Goal: Task Accomplishment & Management: Use online tool/utility

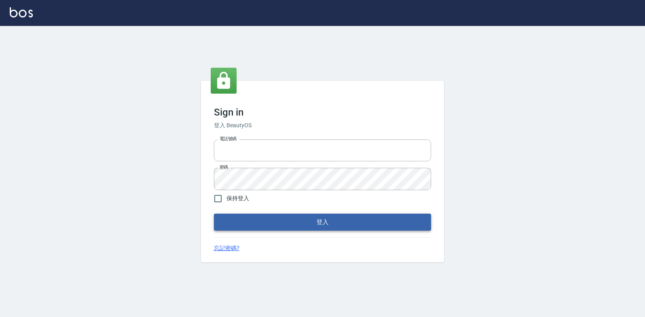
type input "047265856"
click at [336, 226] on button "登入" at bounding box center [322, 222] width 217 height 17
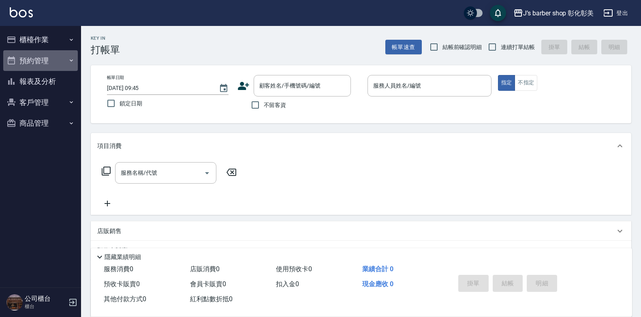
click at [45, 60] on button "預約管理" at bounding box center [40, 60] width 75 height 21
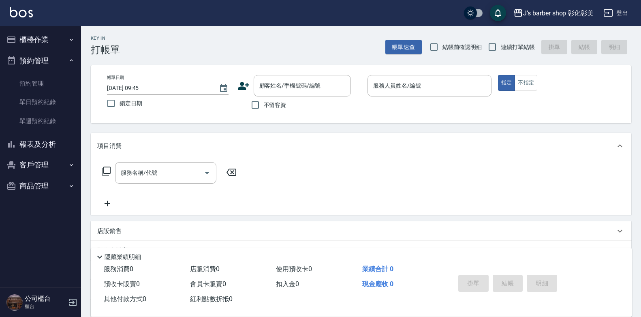
click at [49, 37] on button "櫃檯作業" at bounding box center [40, 39] width 75 height 21
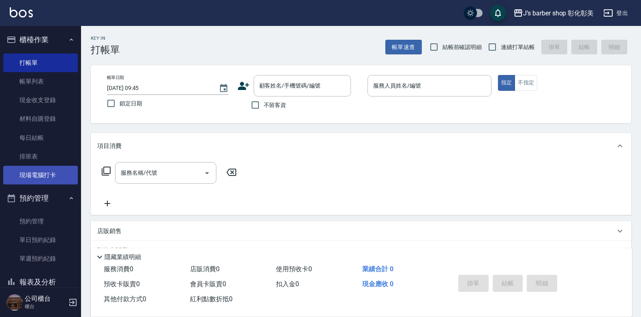
click at [51, 171] on link "現場電腦打卡" at bounding box center [40, 175] width 75 height 19
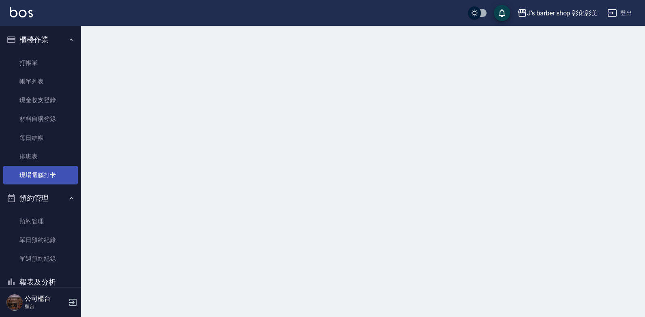
click at [51, 171] on link "現場電腦打卡" at bounding box center [40, 175] width 75 height 19
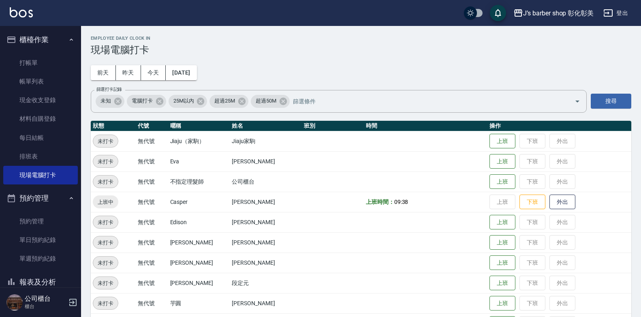
click at [60, 201] on button "預約管理" at bounding box center [40, 198] width 75 height 21
click at [62, 201] on button "預約管理" at bounding box center [40, 198] width 75 height 21
click at [58, 217] on link "預約管理" at bounding box center [40, 221] width 75 height 19
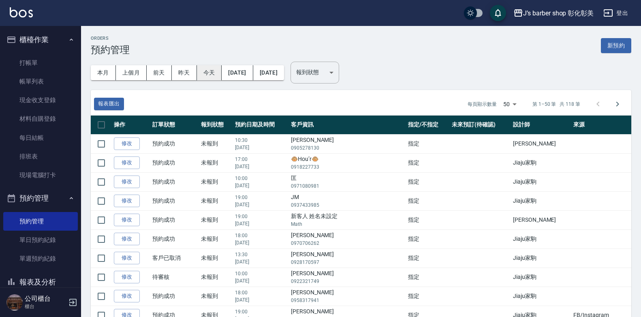
click at [202, 70] on button "今天" at bounding box center [209, 72] width 25 height 15
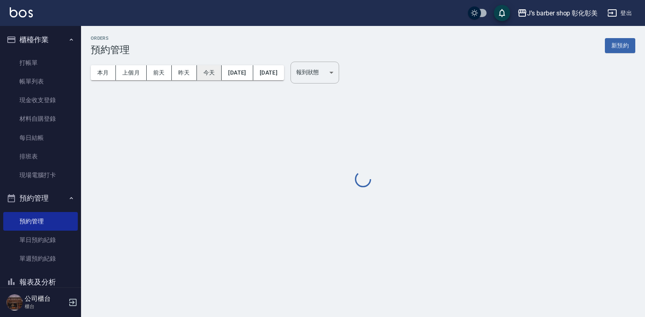
click at [202, 70] on button "今天" at bounding box center [209, 72] width 25 height 15
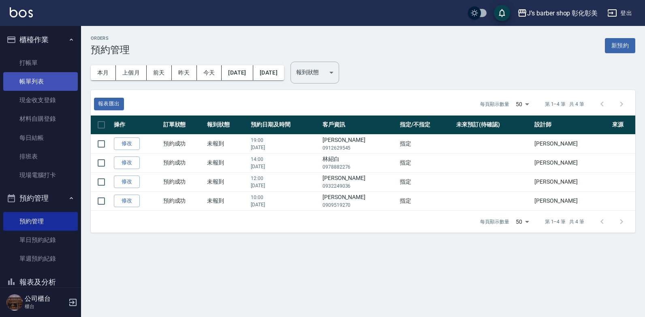
click at [25, 81] on link "帳單列表" at bounding box center [40, 81] width 75 height 19
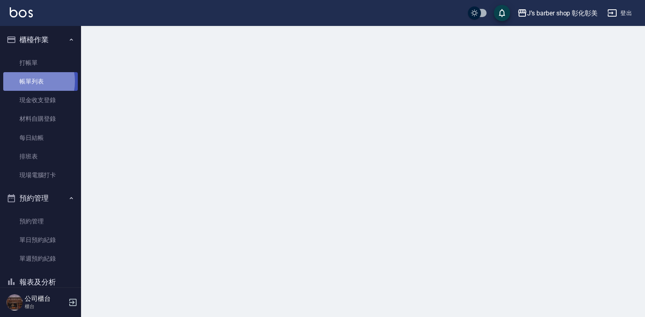
click at [25, 81] on link "帳單列表" at bounding box center [40, 81] width 75 height 19
